Goal: Information Seeking & Learning: Understand process/instructions

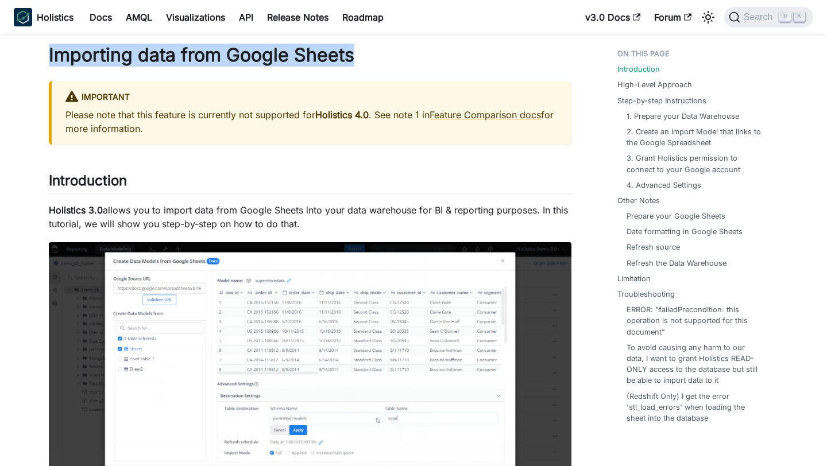
click at [483, 66] on h1 "Importing data from Google Sheets" at bounding box center [310, 55] width 522 height 23
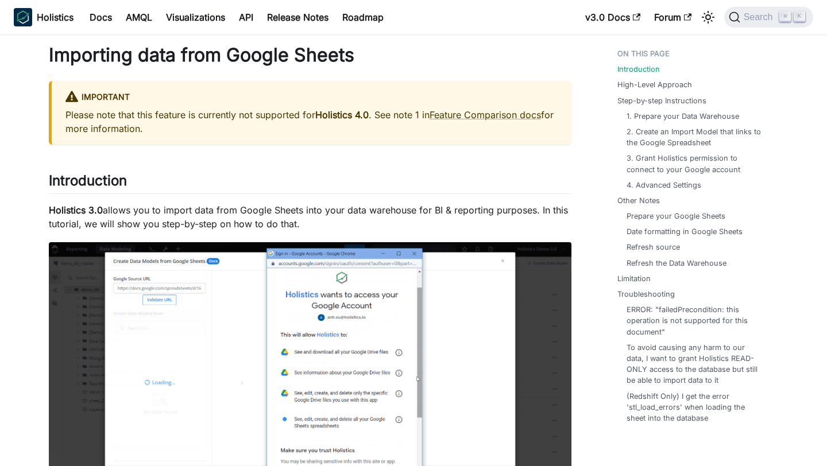
click at [278, 54] on h1 "Importing data from Google Sheets" at bounding box center [310, 55] width 522 height 23
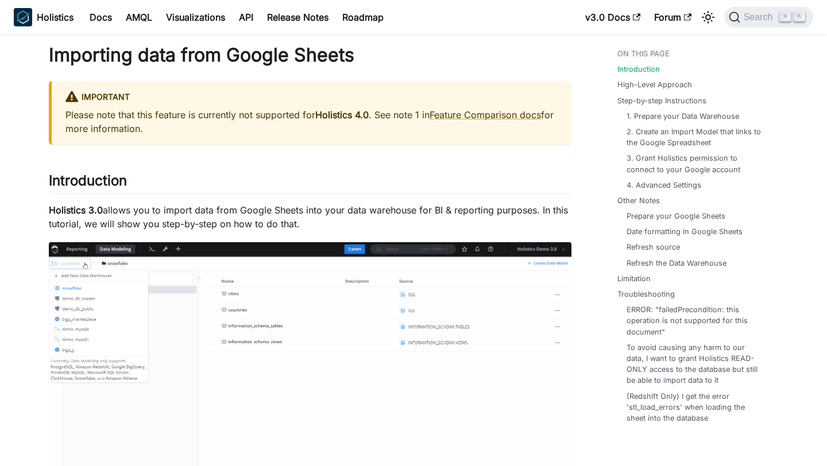
click at [278, 54] on h1 "Importing data from Google Sheets" at bounding box center [310, 55] width 522 height 23
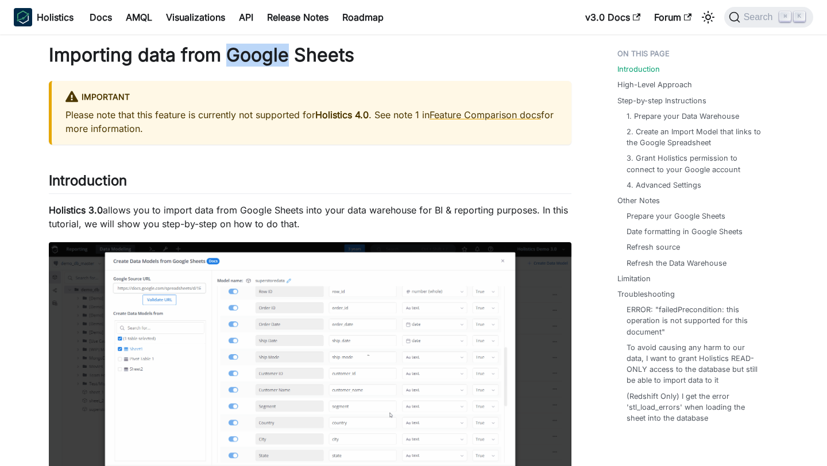
click at [278, 54] on h1 "Importing data from Google Sheets" at bounding box center [310, 55] width 522 height 23
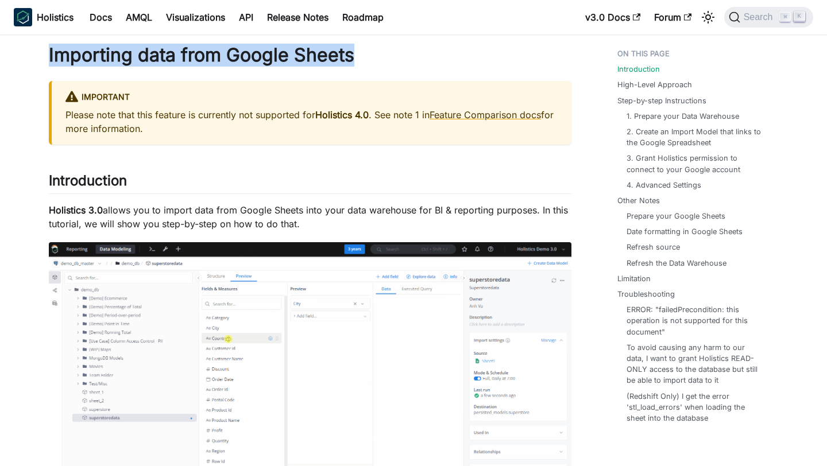
copy div "Importing data from Google Sheets"
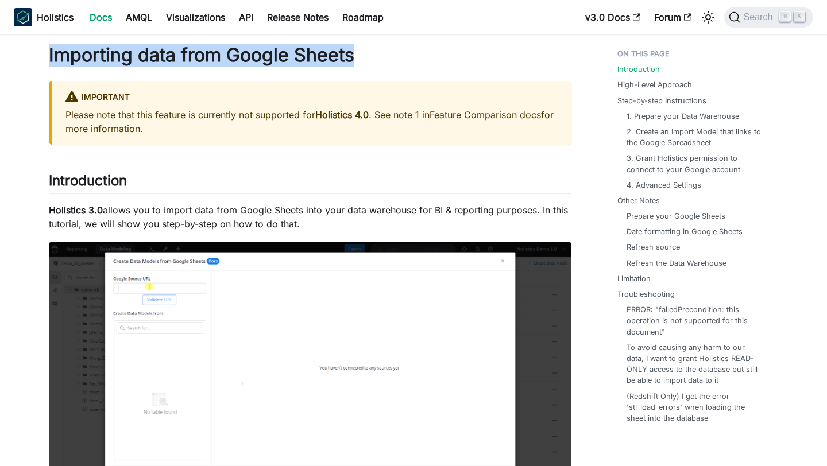
click at [107, 16] on link "Docs" at bounding box center [101, 17] width 36 height 18
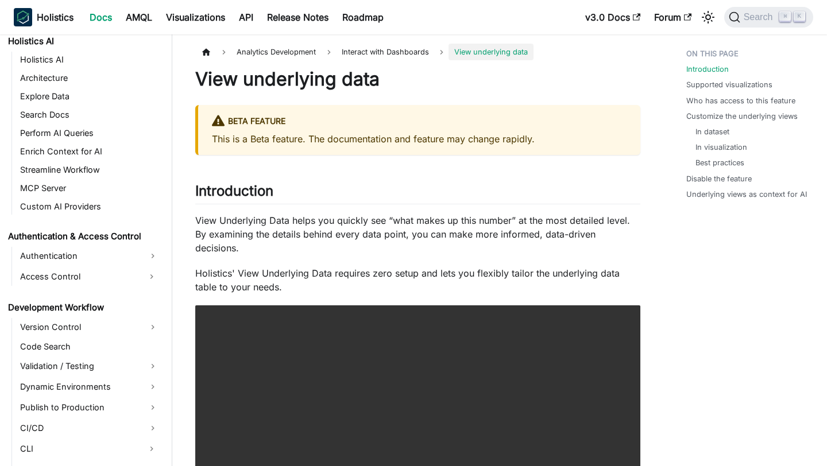
scroll to position [700, 0]
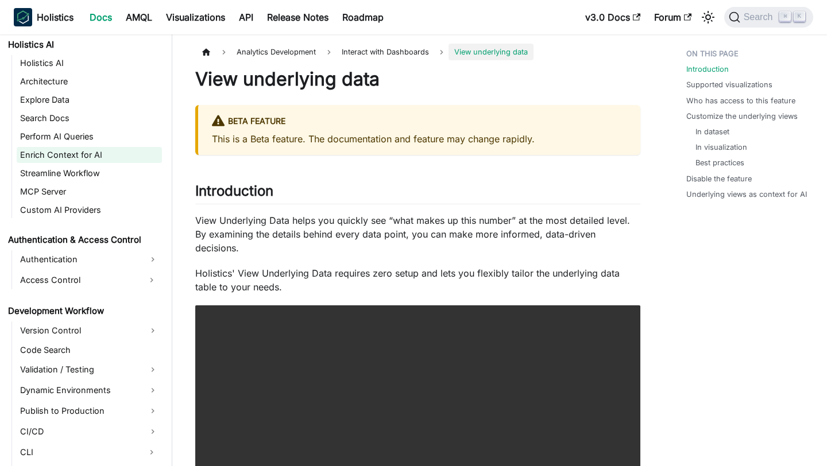
click at [67, 152] on link "Enrich Context for AI" at bounding box center [89, 155] width 145 height 16
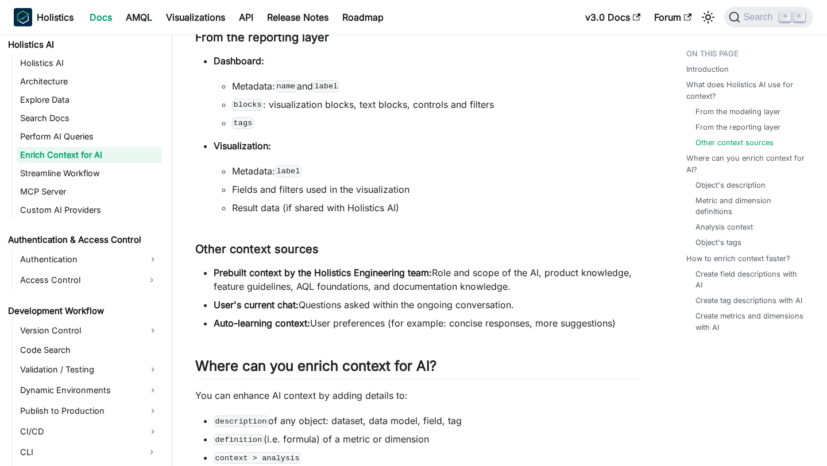
scroll to position [703, 0]
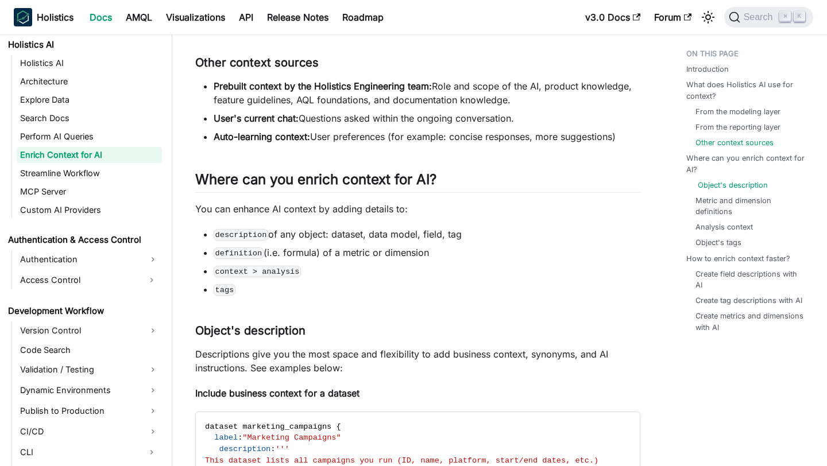
click at [744, 188] on link "Object's description" at bounding box center [732, 185] width 70 height 11
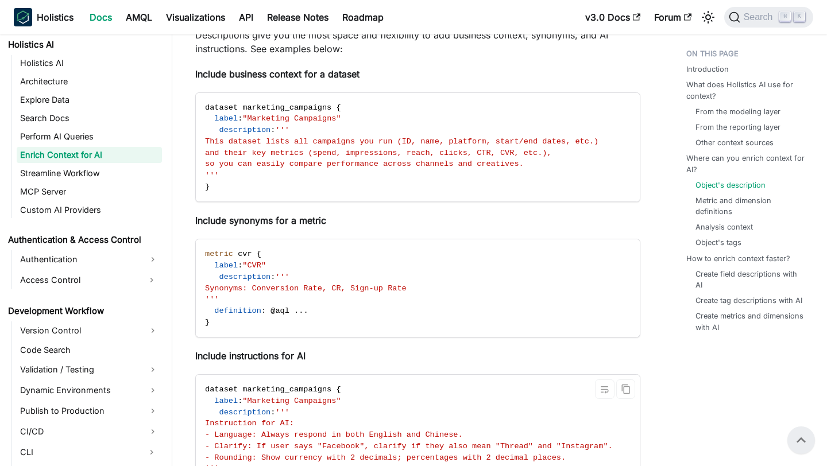
scroll to position [1021, 0]
